Goal: Information Seeking & Learning: Understand process/instructions

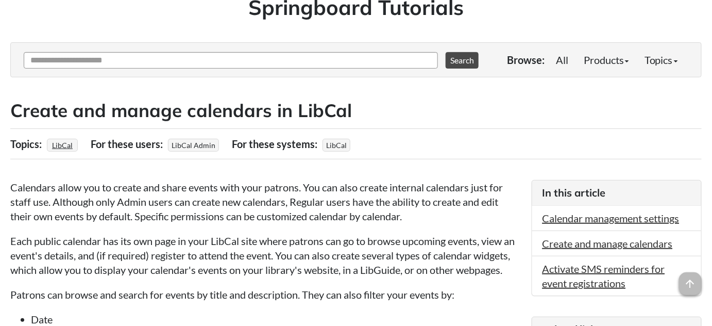
scroll to position [187, 0]
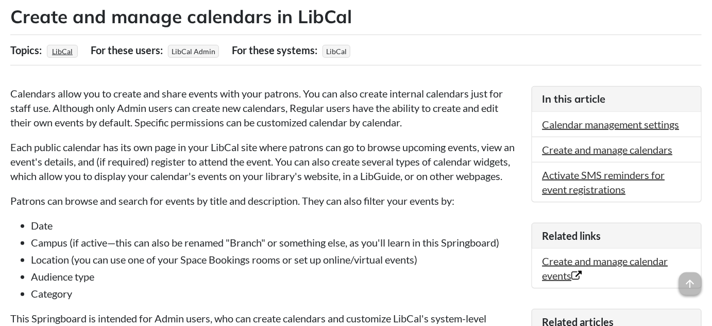
click at [308, 90] on p "Calendars allow you to create and share events with your patrons. You can also …" at bounding box center [265, 107] width 511 height 43
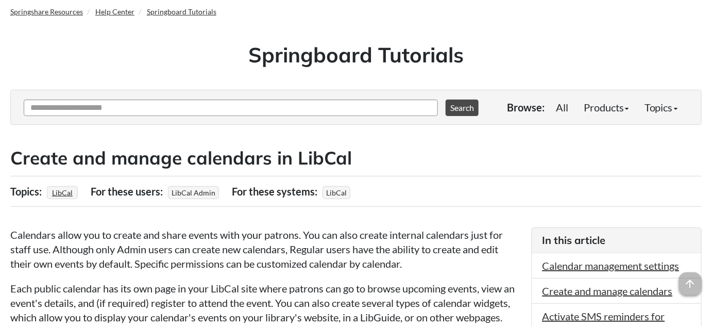
scroll to position [0, 0]
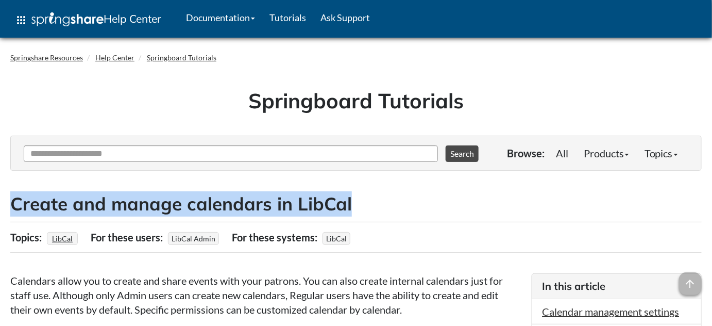
drag, startPoint x: 8, startPoint y: 206, endPoint x: 373, endPoint y: 204, distance: 365.2
copy h2 "Create and manage calendars in LibCal"
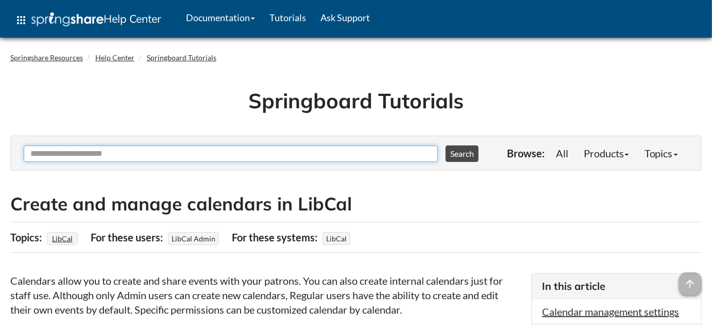
click at [125, 150] on input "Ask Another Question" at bounding box center [231, 153] width 414 height 16
paste input "**********"
type input "**********"
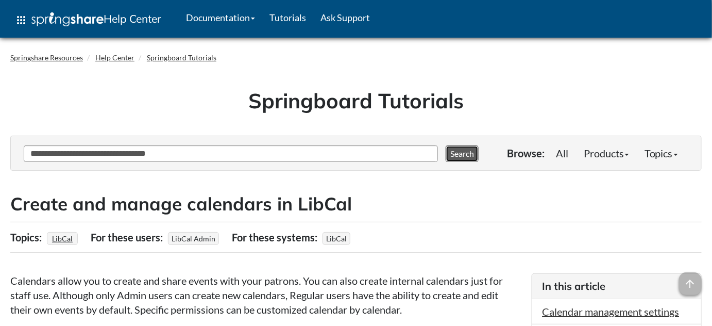
click at [457, 148] on button "Search" at bounding box center [462, 153] width 33 height 16
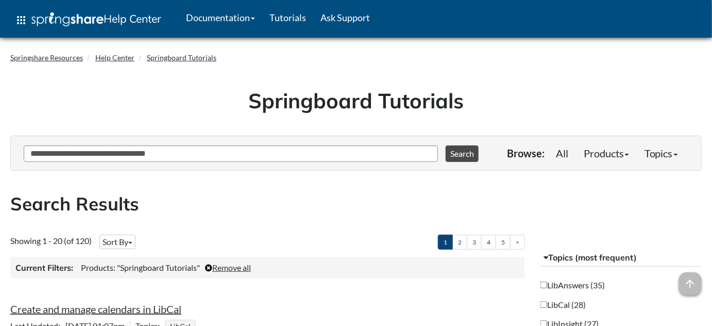
click at [197, 310] on div "Create and manage calendars in LibCal" at bounding box center [267, 308] width 515 height 14
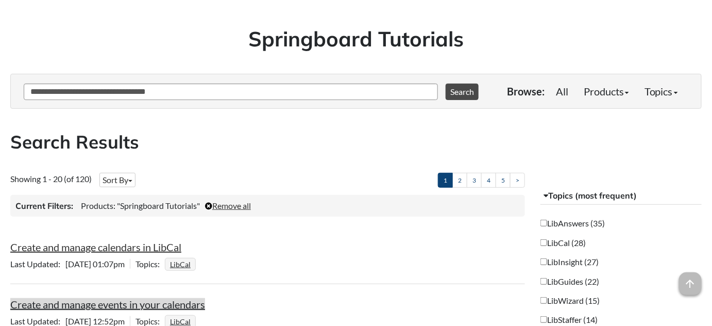
scroll to position [93, 0]
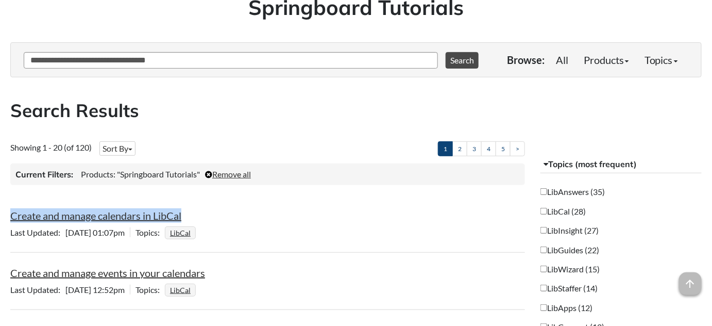
drag, startPoint x: 212, startPoint y: 212, endPoint x: -32, endPoint y: 216, distance: 244.2
copy link "Create and manage calendars in LibCal"
click at [146, 214] on link "Create and manage calendars in LibCal" at bounding box center [95, 215] width 171 height 12
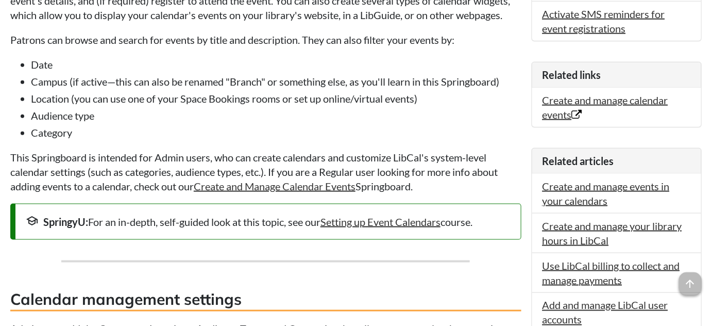
scroll to position [421, 0]
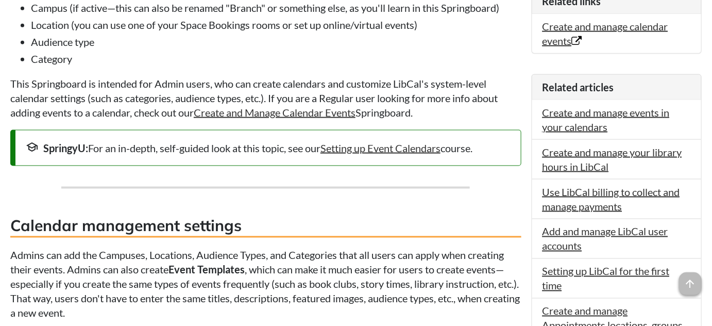
drag, startPoint x: 91, startPoint y: 146, endPoint x: 490, endPoint y: 144, distance: 399.8
click at [490, 144] on div "SpringyU: For an in-depth, self-guided look at this topic, see our Setting up E…" at bounding box center [268, 148] width 485 height 14
copy div "For an in-depth, self-guided look at this topic, see our Setting up Event Calen…"
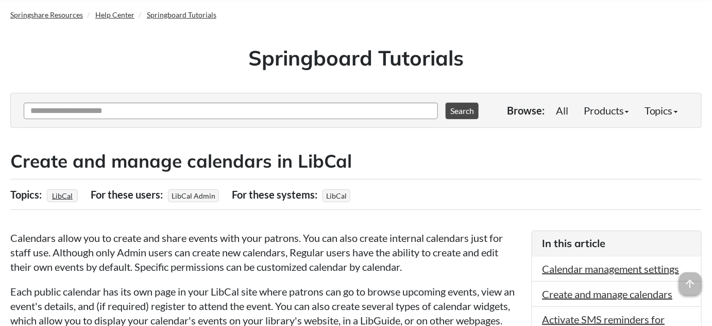
scroll to position [0, 0]
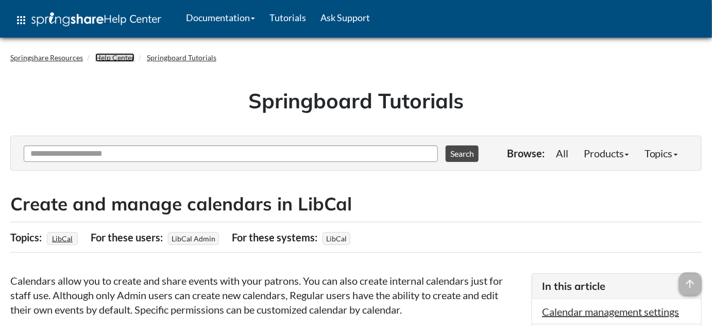
click at [122, 55] on link "Help Center" at bounding box center [114, 57] width 39 height 9
